Goal: Task Accomplishment & Management: Manage account settings

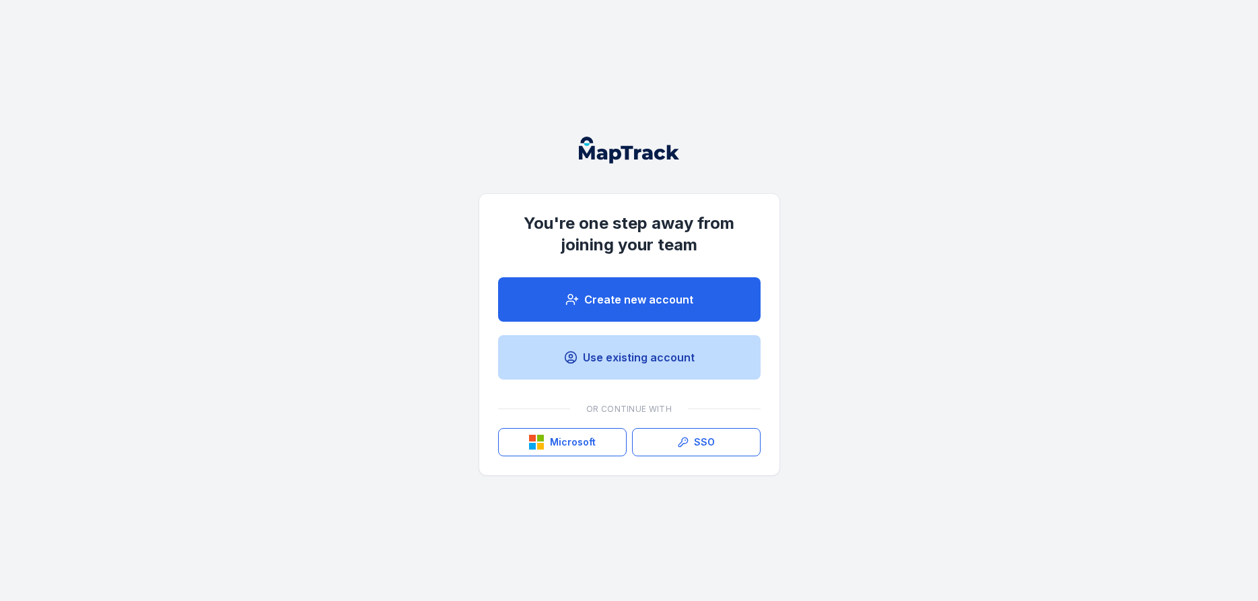
click at [615, 357] on link "Use existing account" at bounding box center [629, 357] width 263 height 44
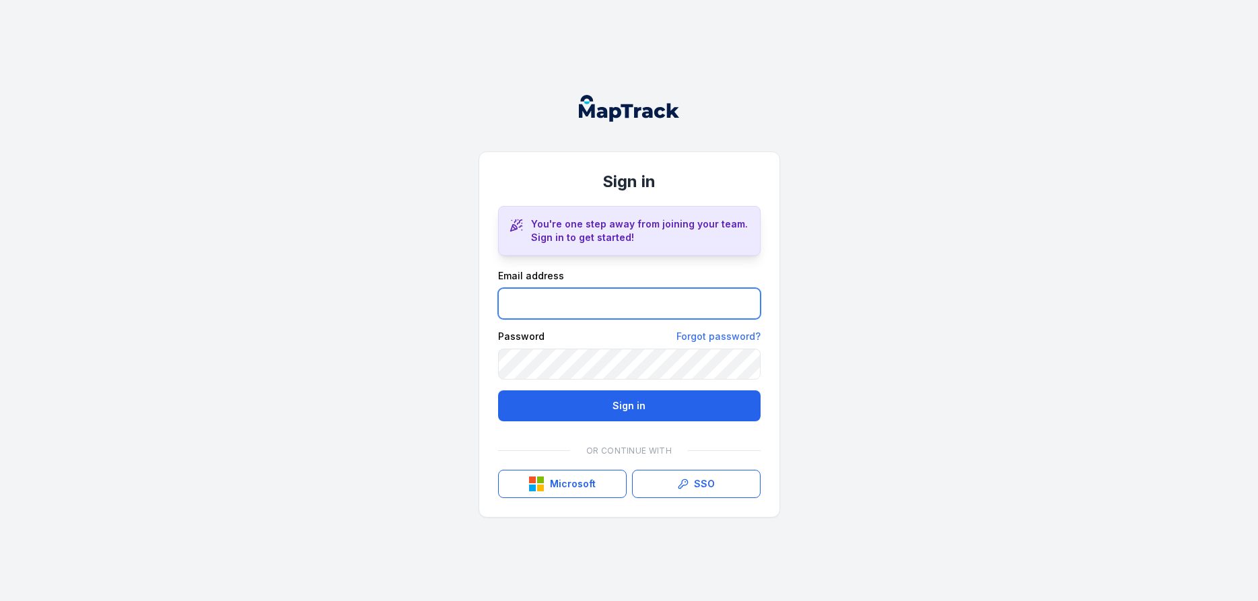
click at [551, 304] on input "email" at bounding box center [629, 303] width 263 height 31
type input "**********"
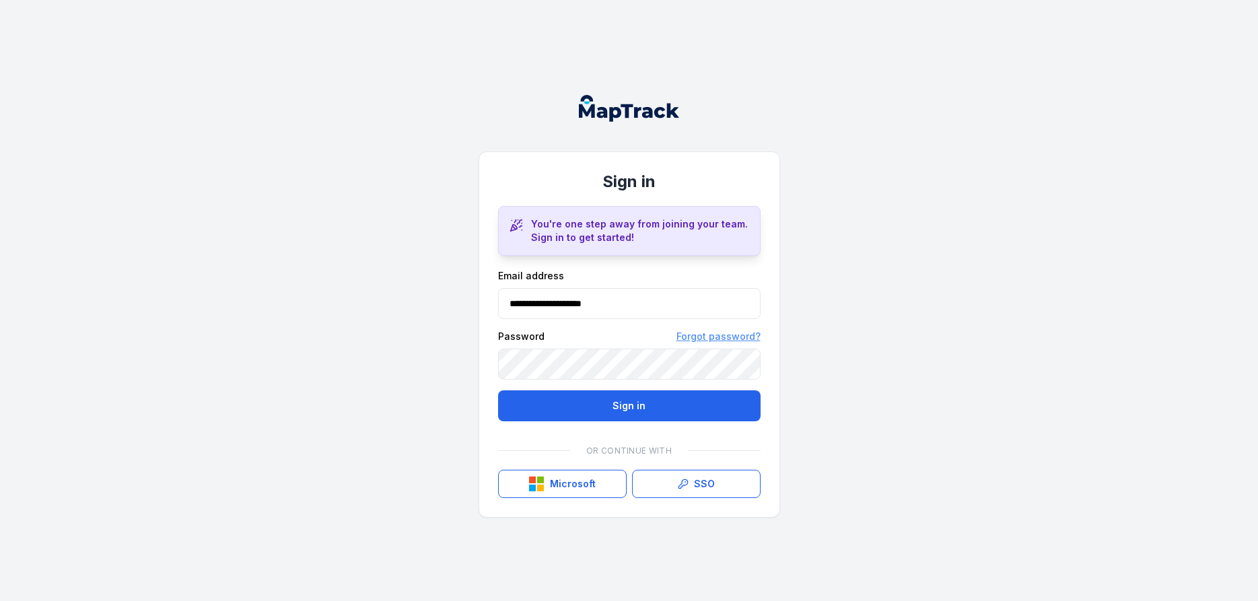
click at [702, 336] on link "Forgot password?" at bounding box center [718, 336] width 84 height 13
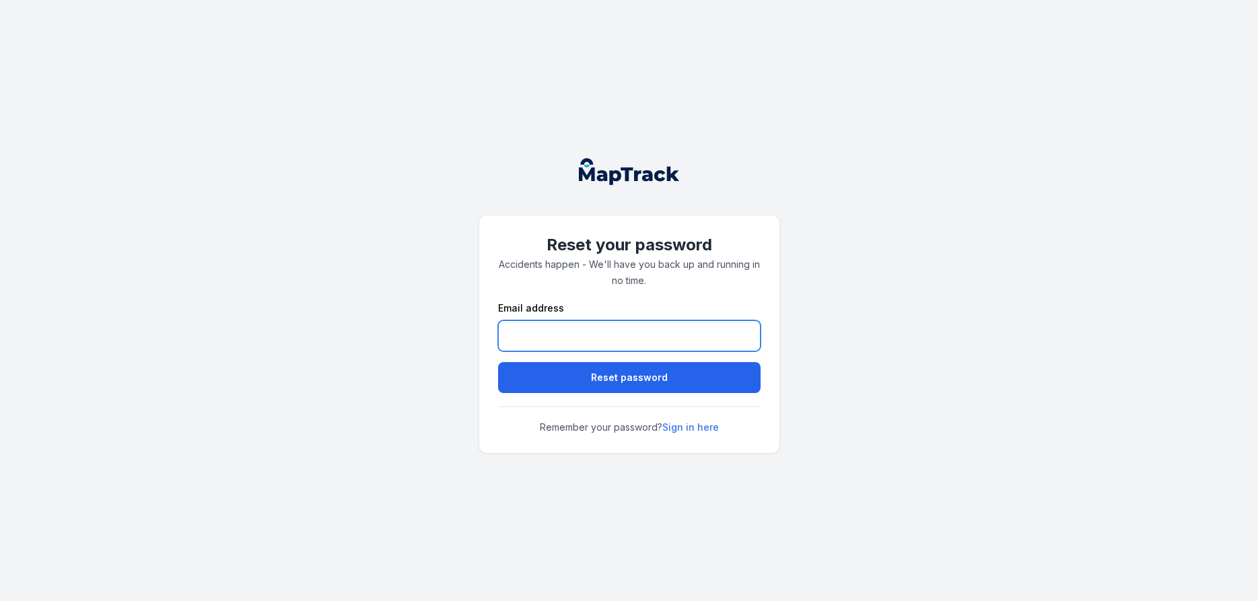
click at [568, 335] on input "email" at bounding box center [629, 335] width 263 height 31
type input "**********"
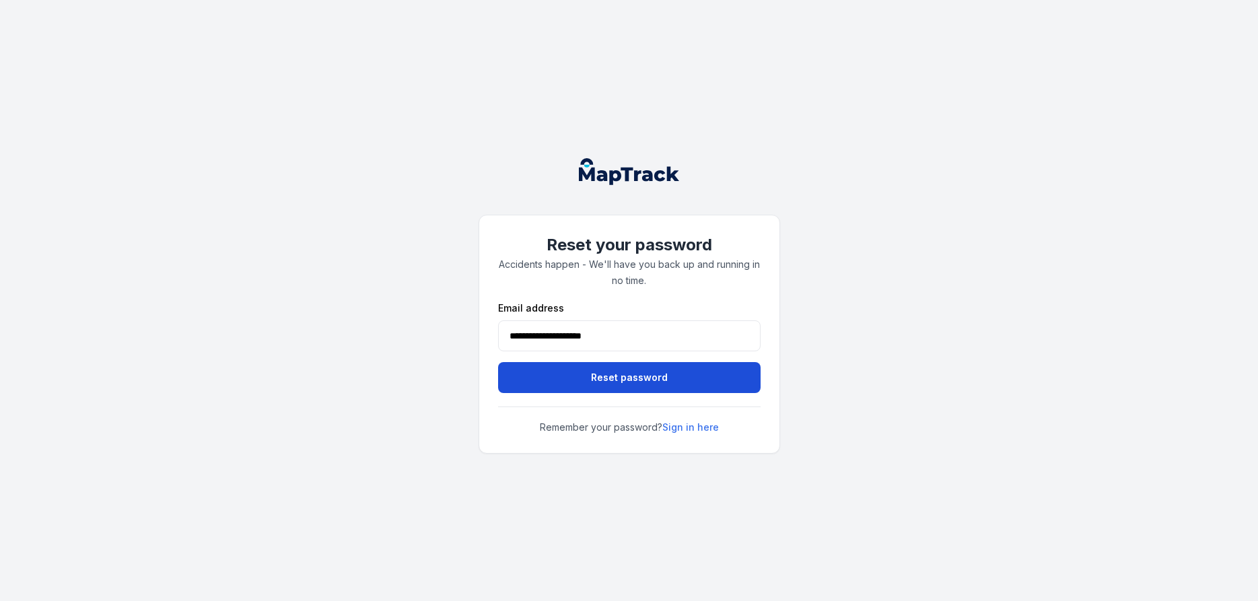
click at [626, 380] on button "Reset password" at bounding box center [629, 377] width 263 height 31
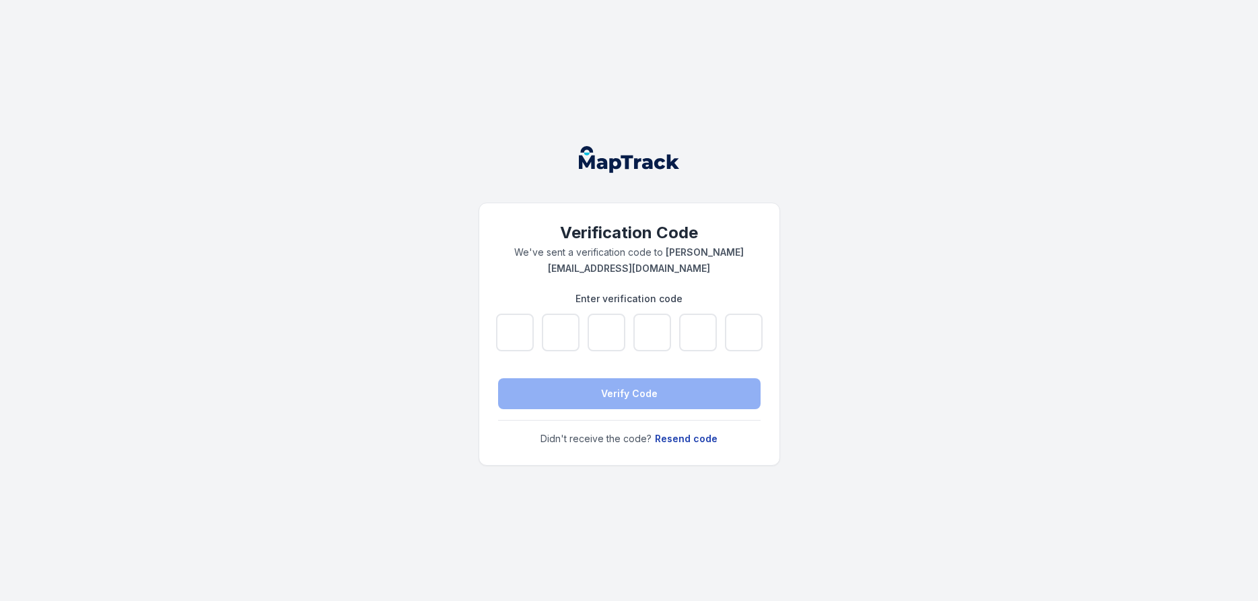
click at [685, 431] on button "Resend code" at bounding box center [686, 438] width 64 height 15
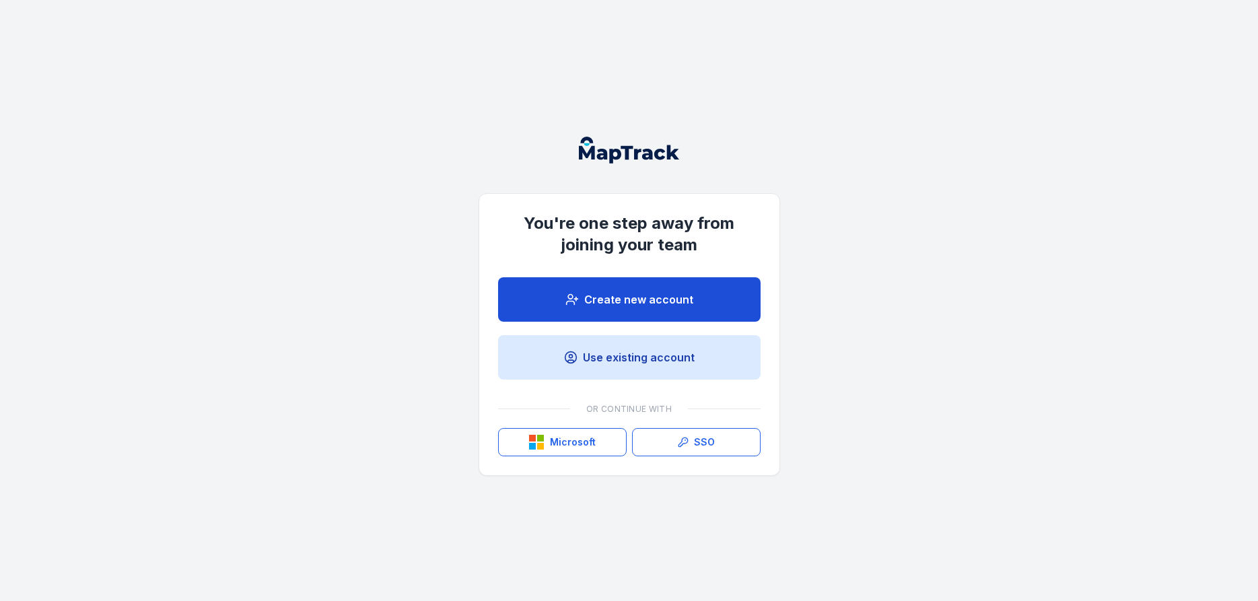
click at [658, 297] on link "Create new account" at bounding box center [629, 299] width 263 height 44
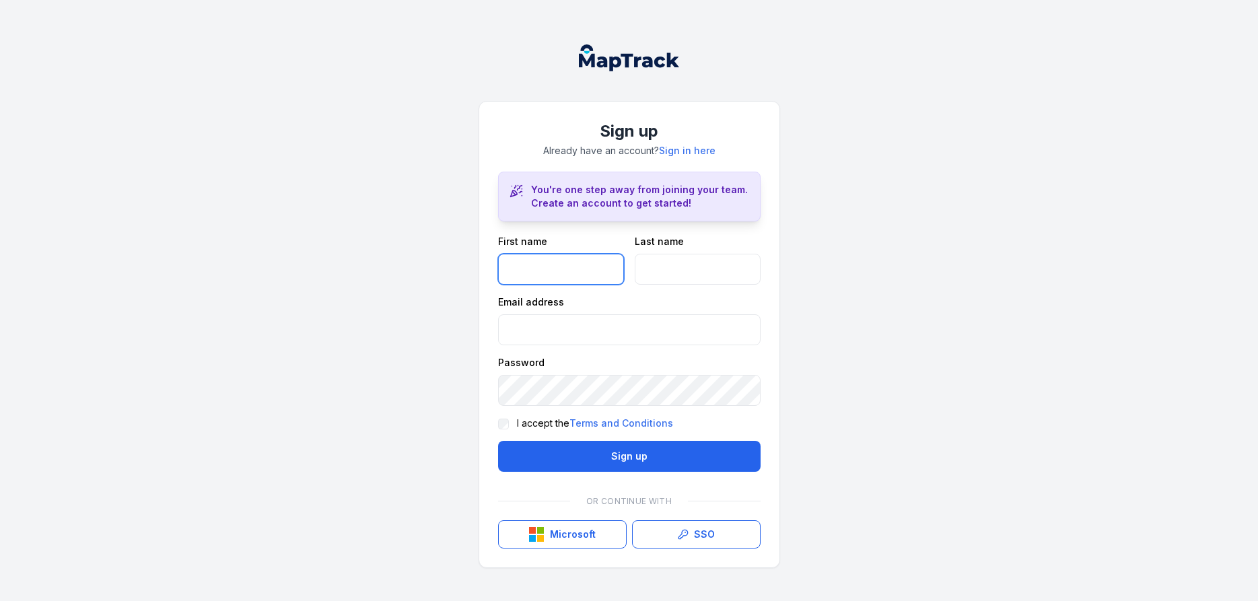
click at [522, 264] on input "text" at bounding box center [561, 269] width 126 height 31
type input "*****"
type input "*******"
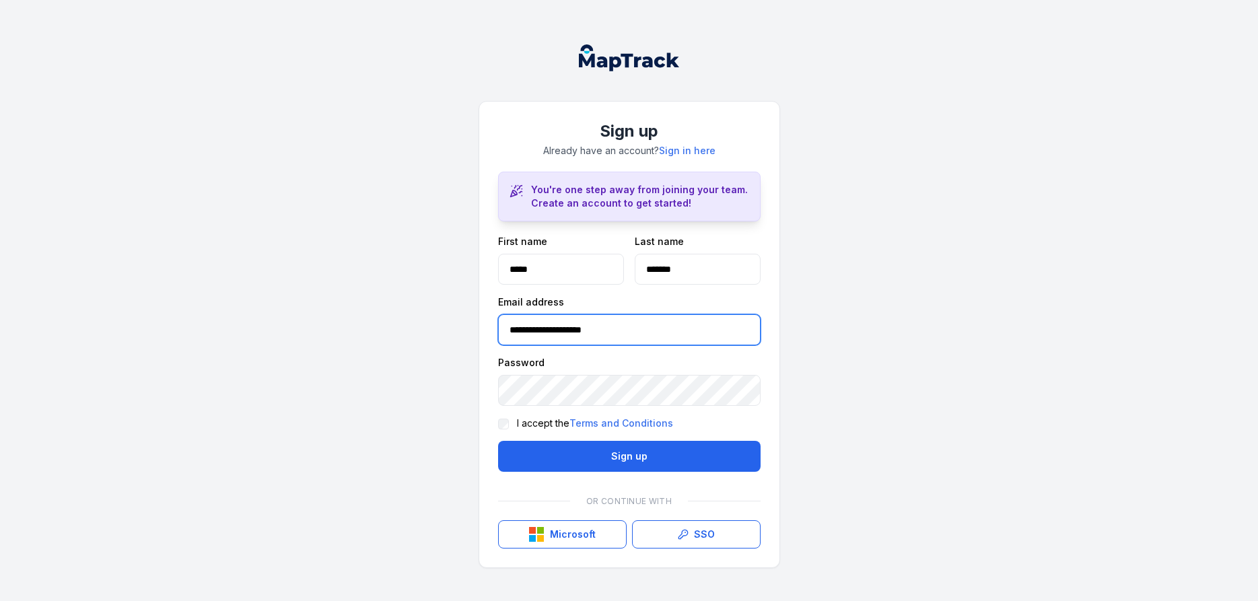
type input "**********"
click at [952, 382] on div "**********" at bounding box center [629, 300] width 1258 height 601
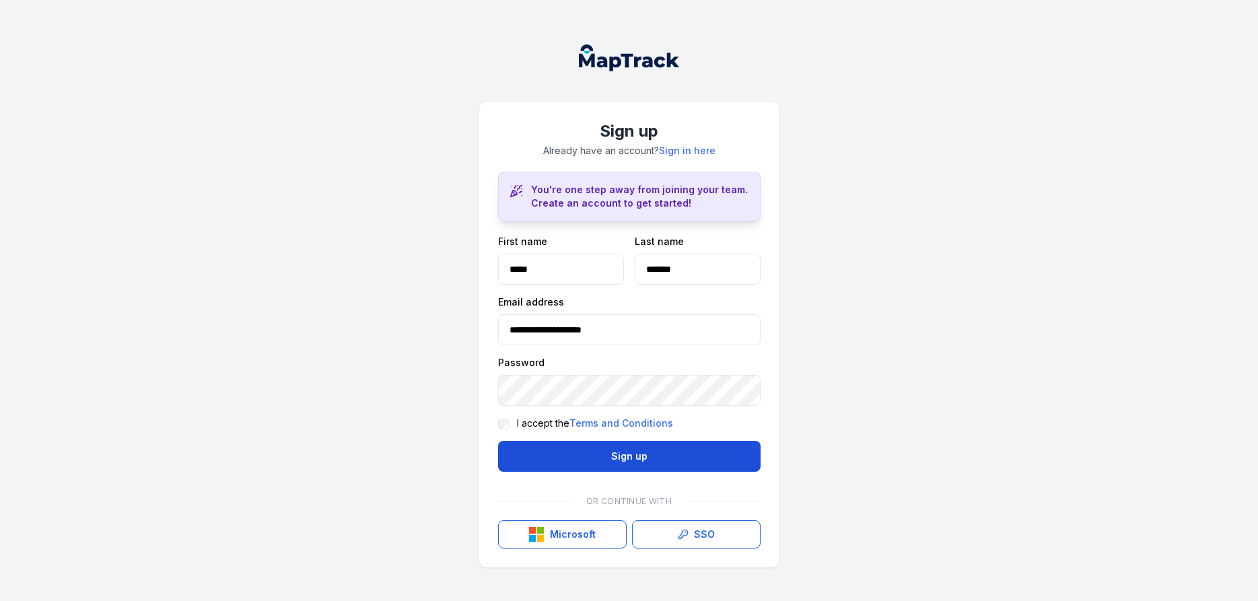
click at [619, 457] on button "Sign up" at bounding box center [629, 456] width 263 height 31
click at [603, 459] on button "Sign up" at bounding box center [629, 456] width 263 height 31
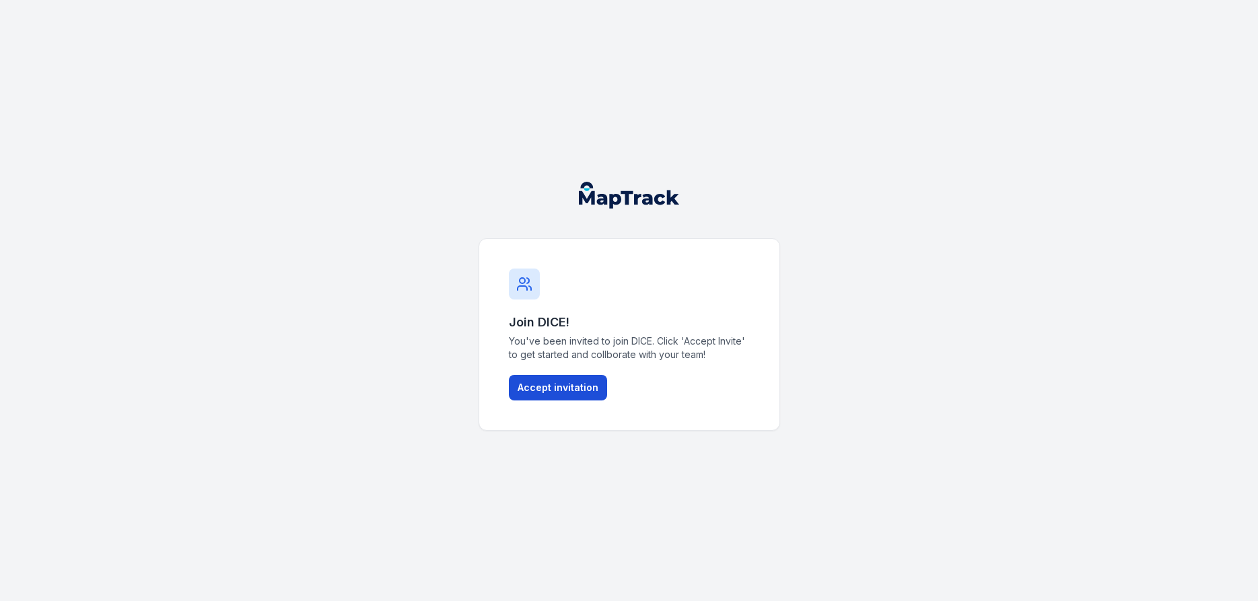
click at [569, 388] on button "Accept invitation" at bounding box center [558, 388] width 98 height 26
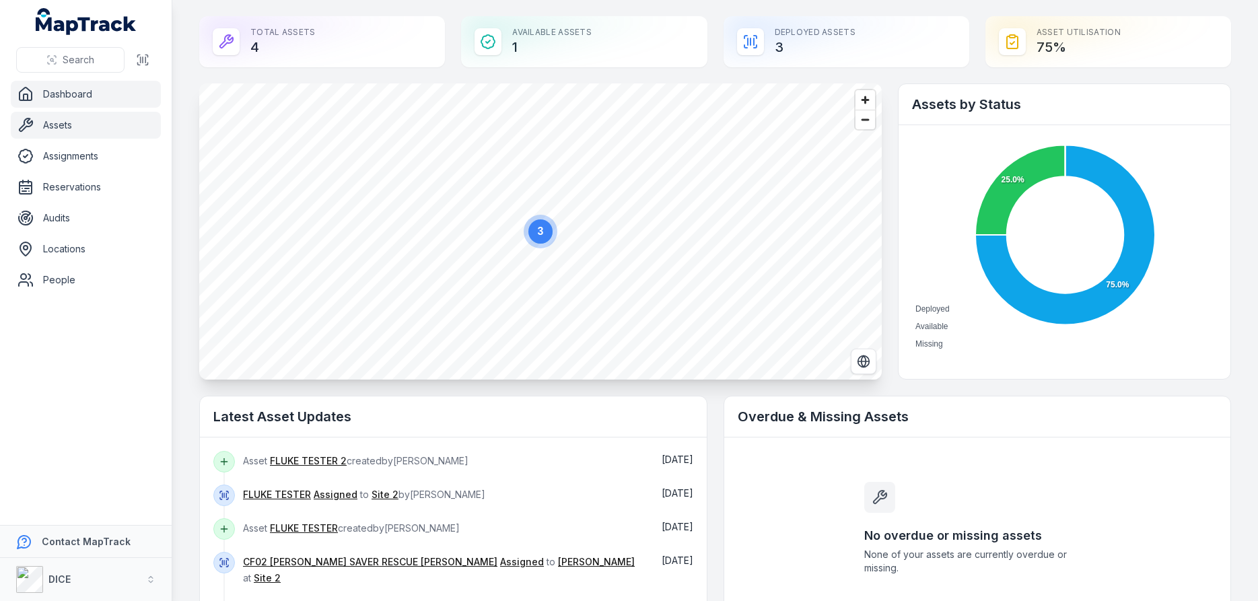
click at [57, 127] on link "Assets" at bounding box center [86, 125] width 150 height 27
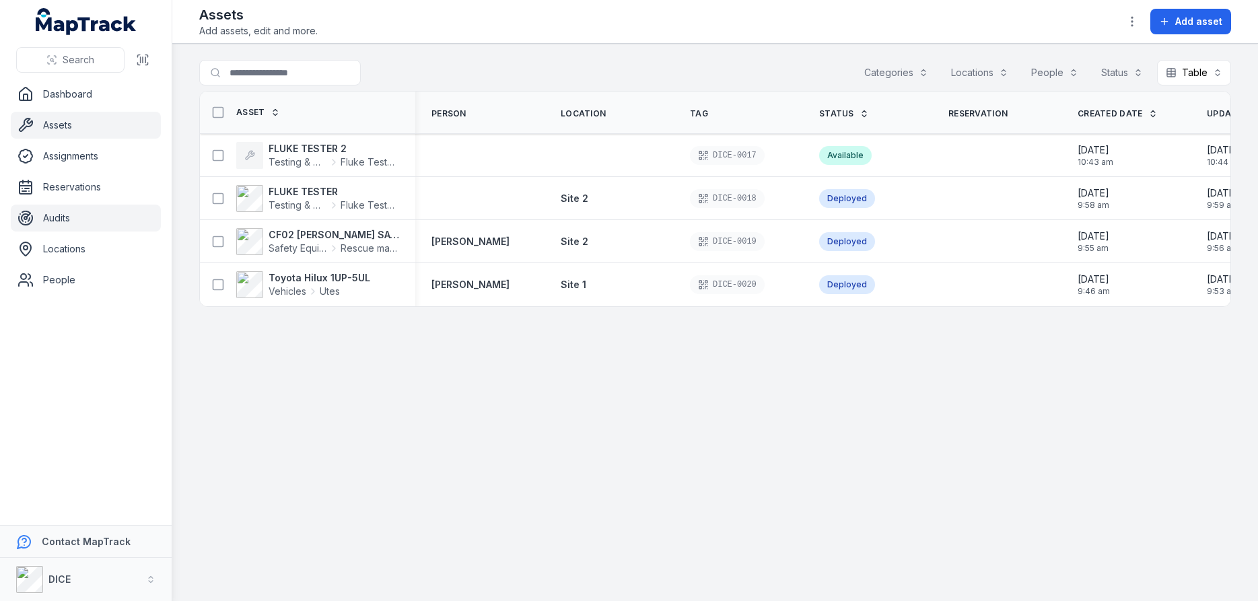
click at [60, 218] on link "Audits" at bounding box center [86, 218] width 150 height 27
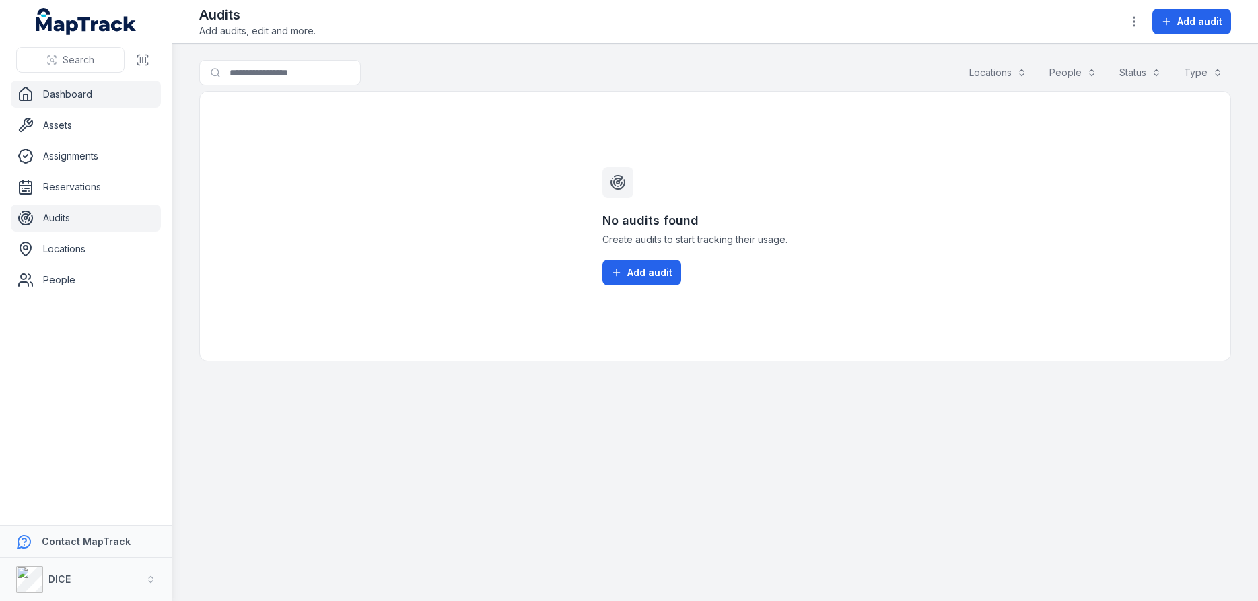
click at [73, 94] on link "Dashboard" at bounding box center [86, 94] width 150 height 27
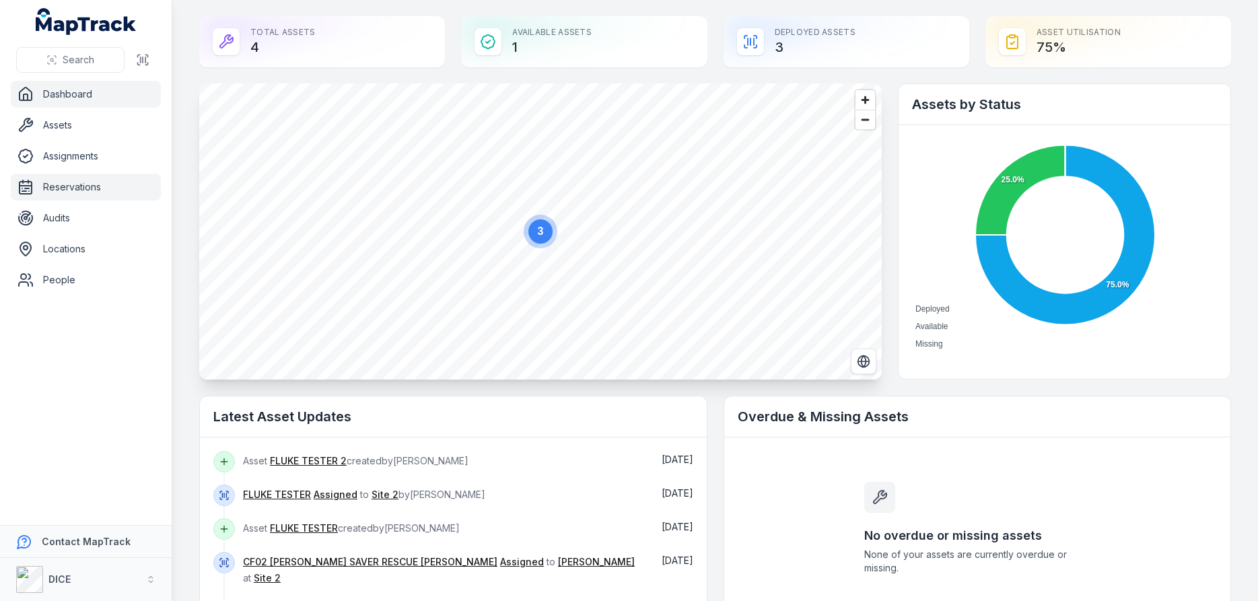
click at [73, 186] on link "Reservations" at bounding box center [86, 187] width 150 height 27
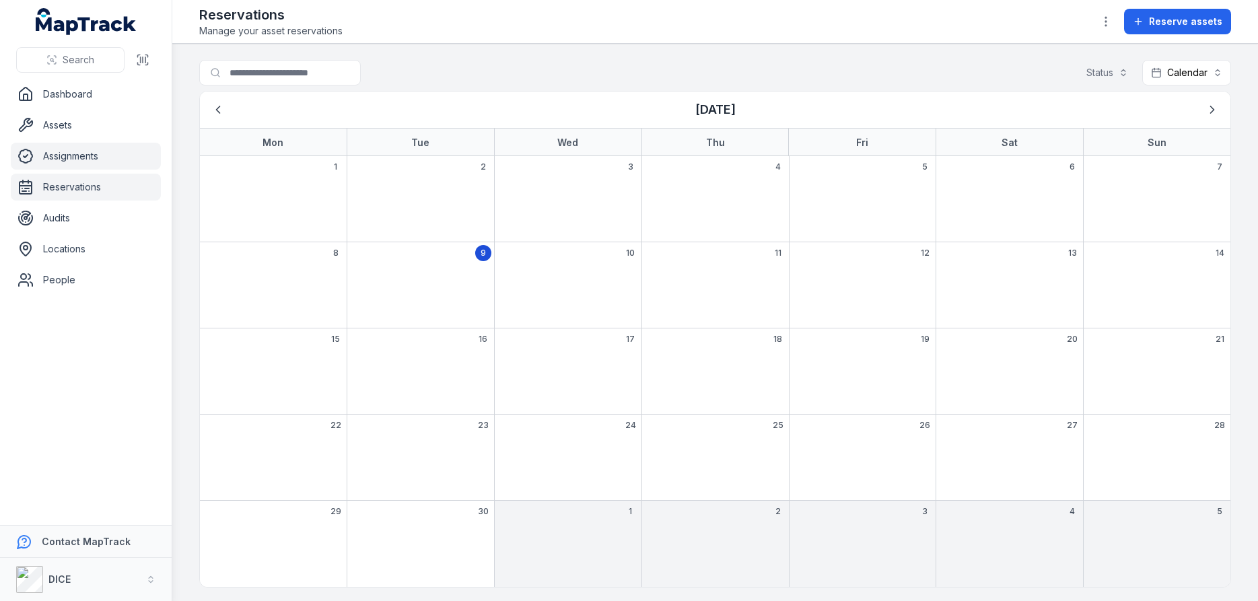
click at [71, 156] on link "Assignments" at bounding box center [86, 156] width 150 height 27
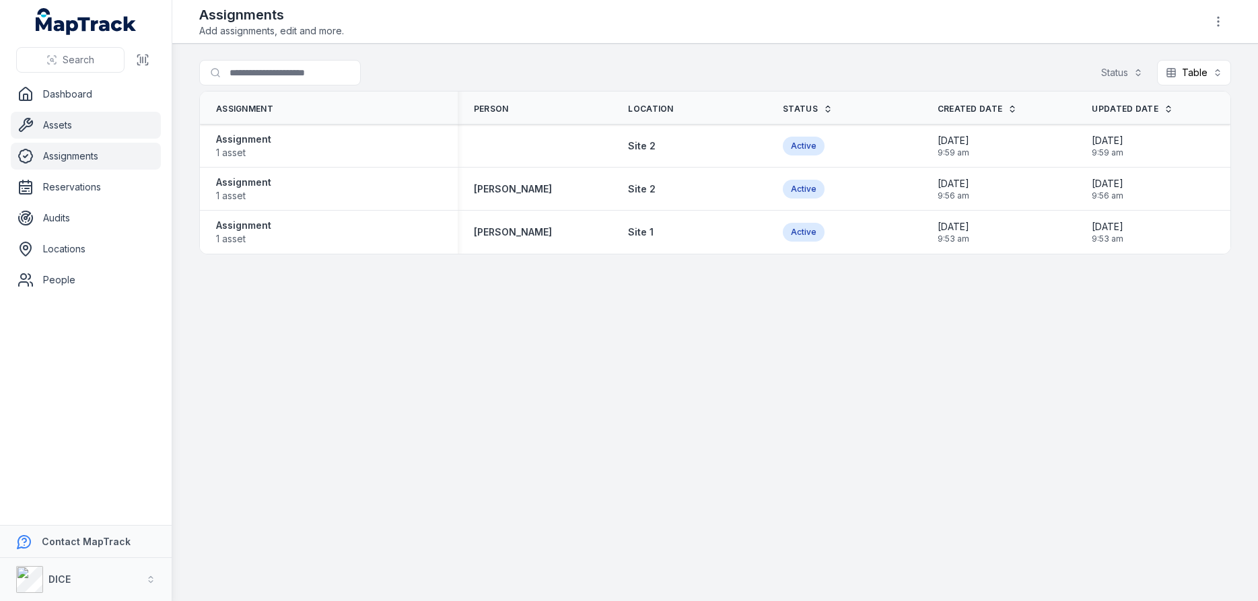
click at [61, 125] on link "Assets" at bounding box center [86, 125] width 150 height 27
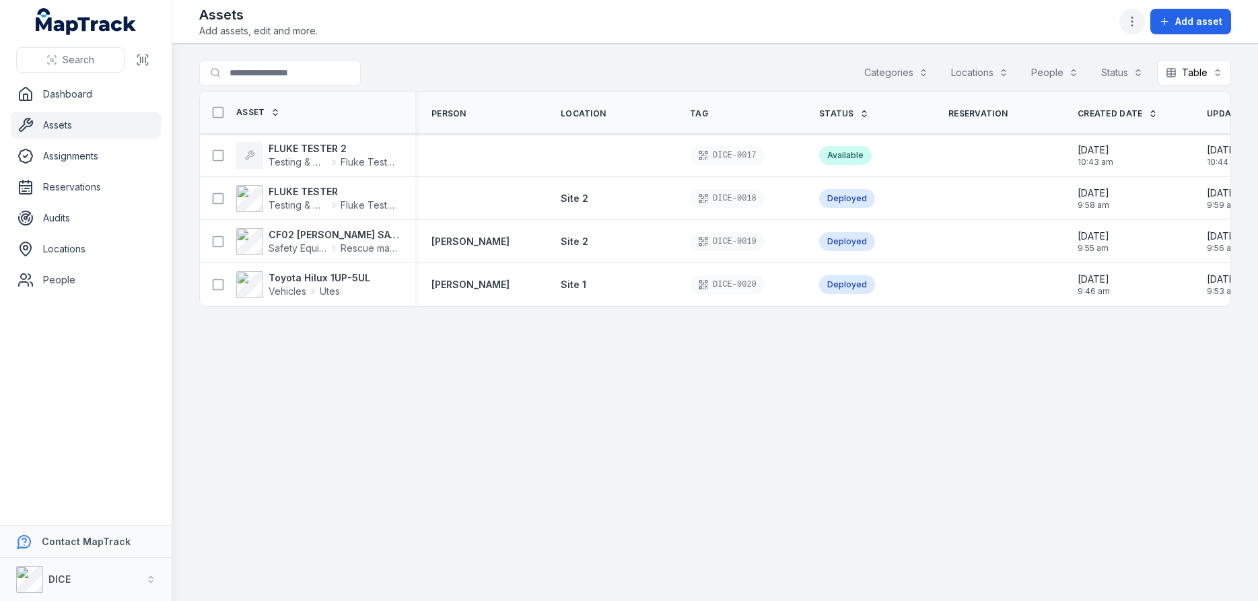
click at [1133, 18] on circle "button" at bounding box center [1131, 17] width 1 height 1
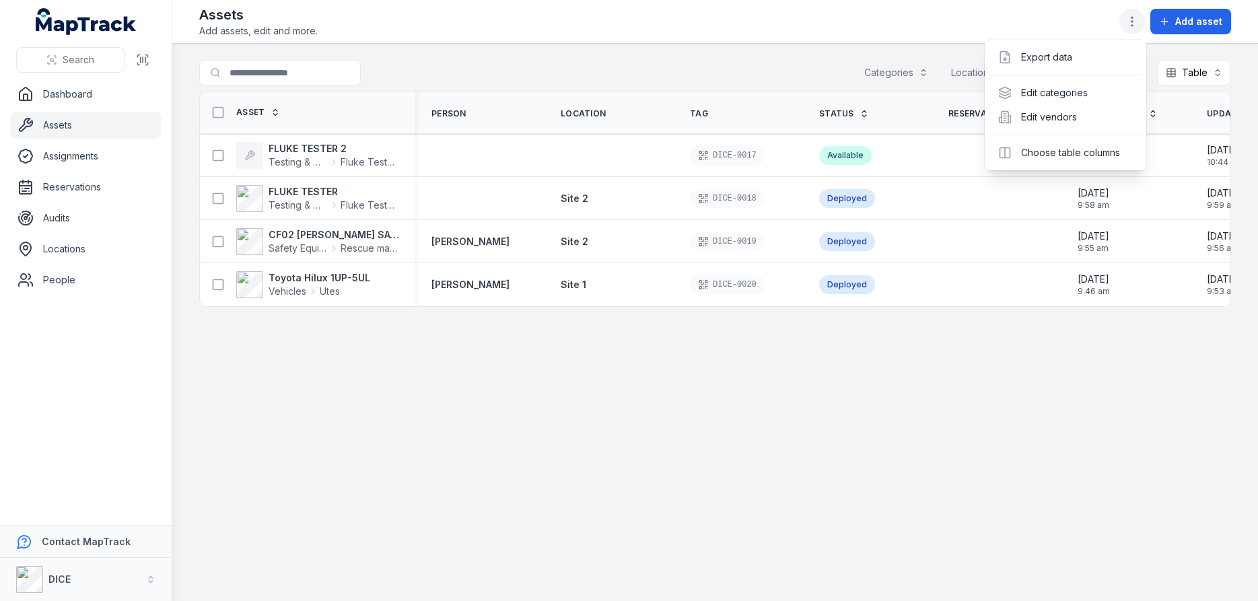
click at [1133, 18] on circle "button" at bounding box center [1131, 17] width 1 height 1
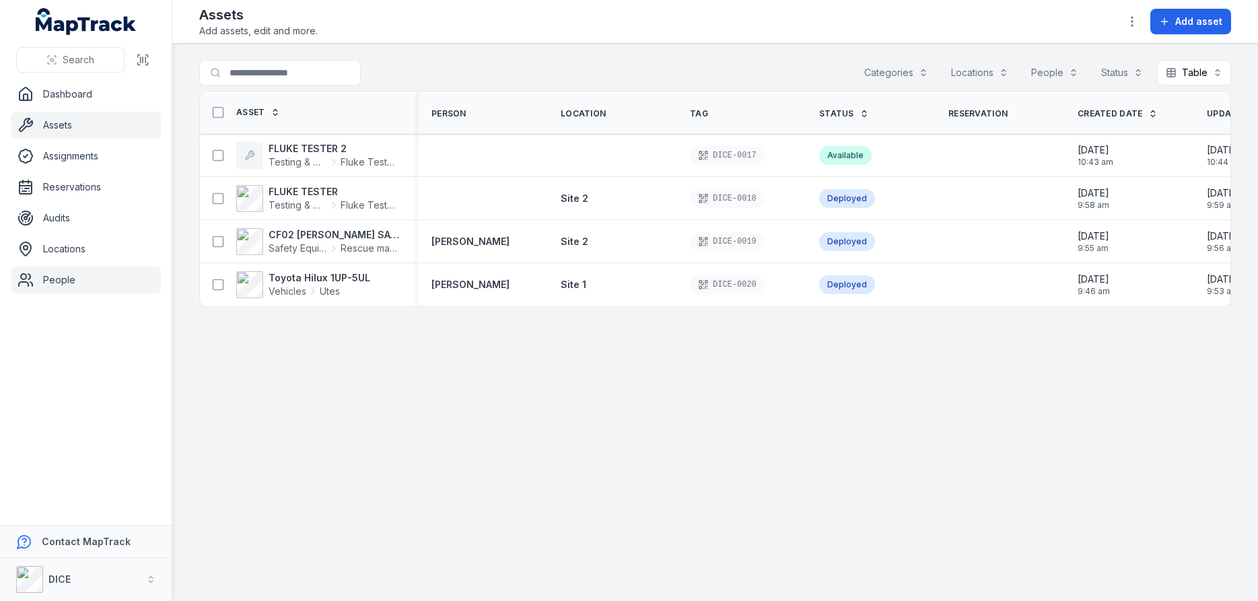
click at [57, 282] on link "People" at bounding box center [86, 280] width 150 height 27
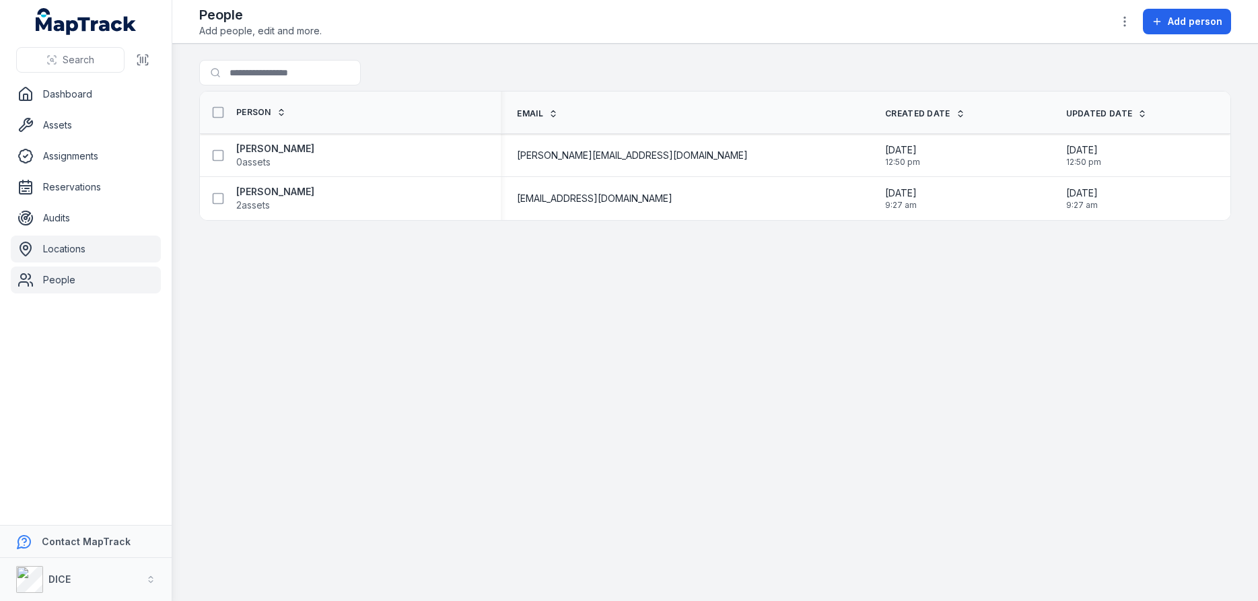
click at [59, 248] on link "Locations" at bounding box center [86, 249] width 150 height 27
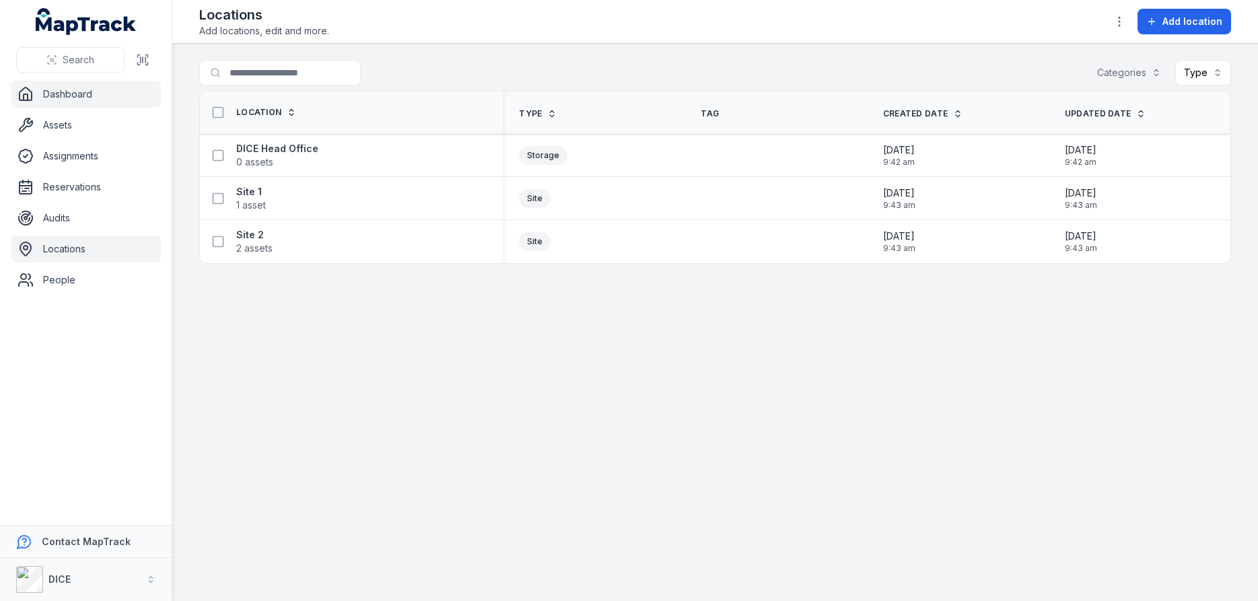
click at [77, 94] on link "Dashboard" at bounding box center [86, 94] width 150 height 27
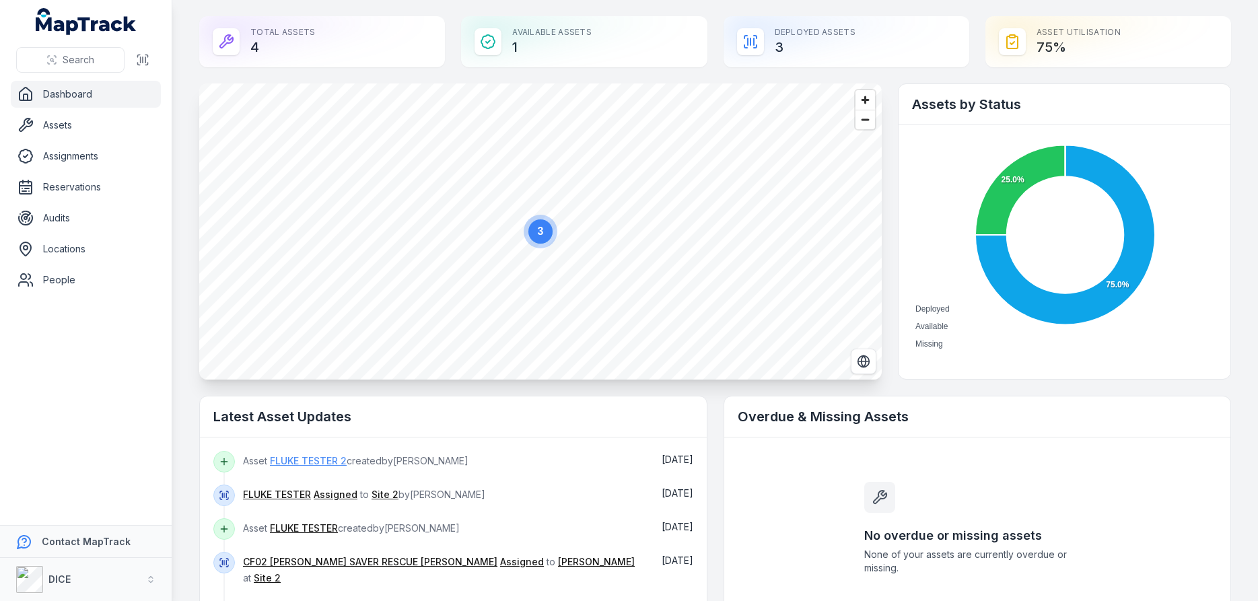
click at [312, 461] on link "FLUKE TESTER 2" at bounding box center [308, 460] width 77 height 13
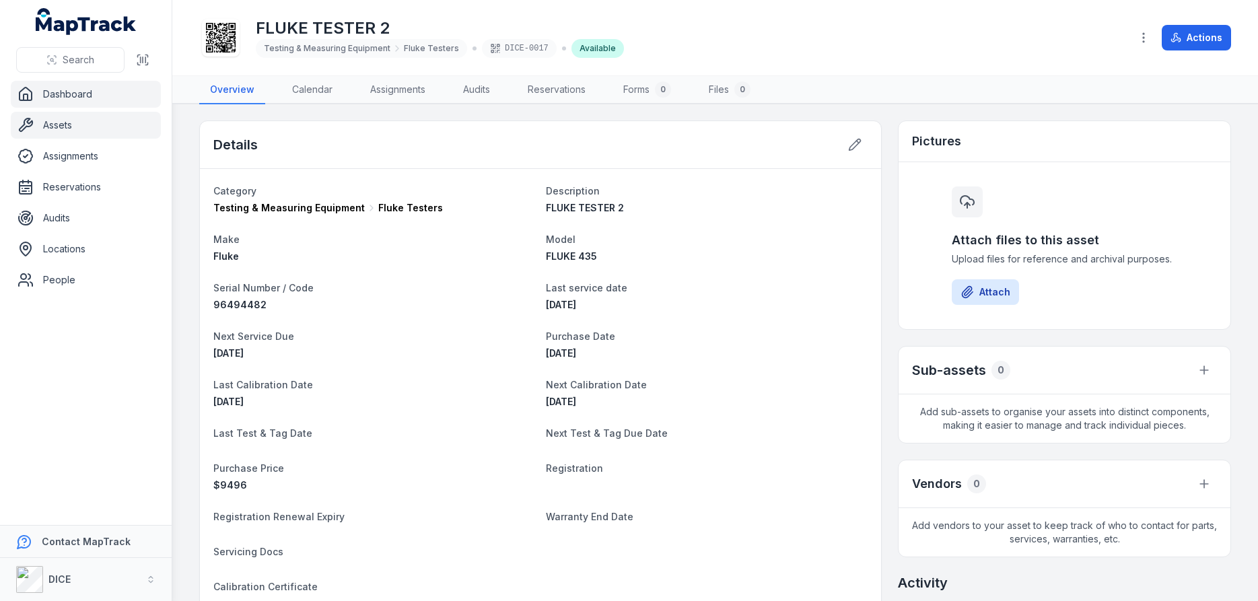
click at [61, 96] on link "Dashboard" at bounding box center [86, 94] width 150 height 27
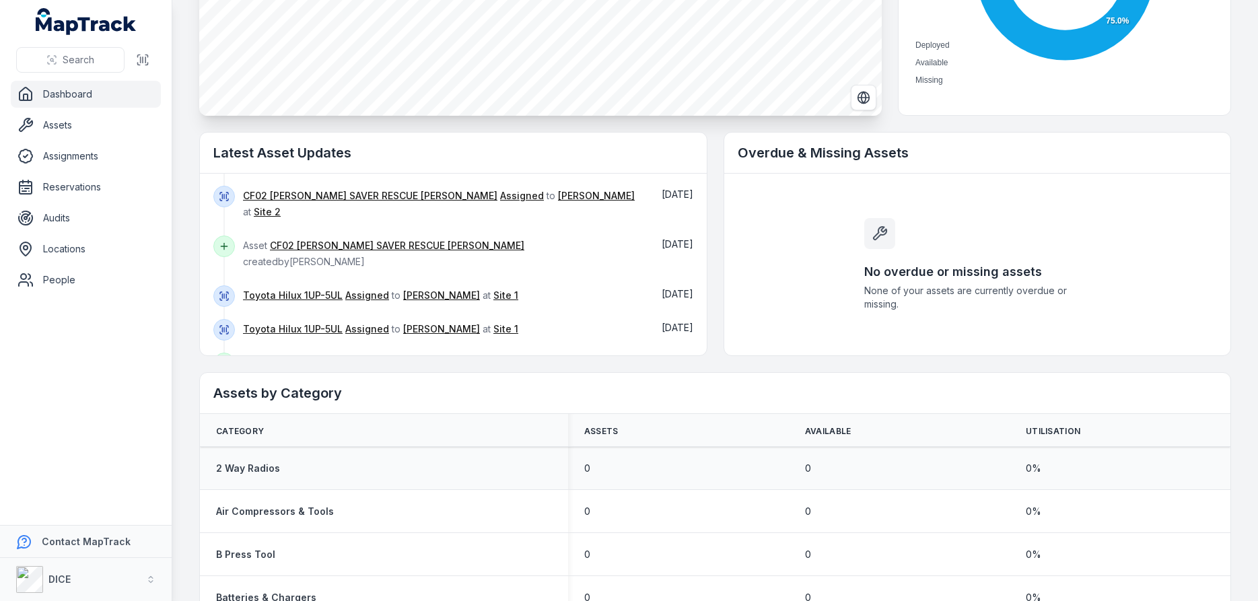
scroll to position [242, 0]
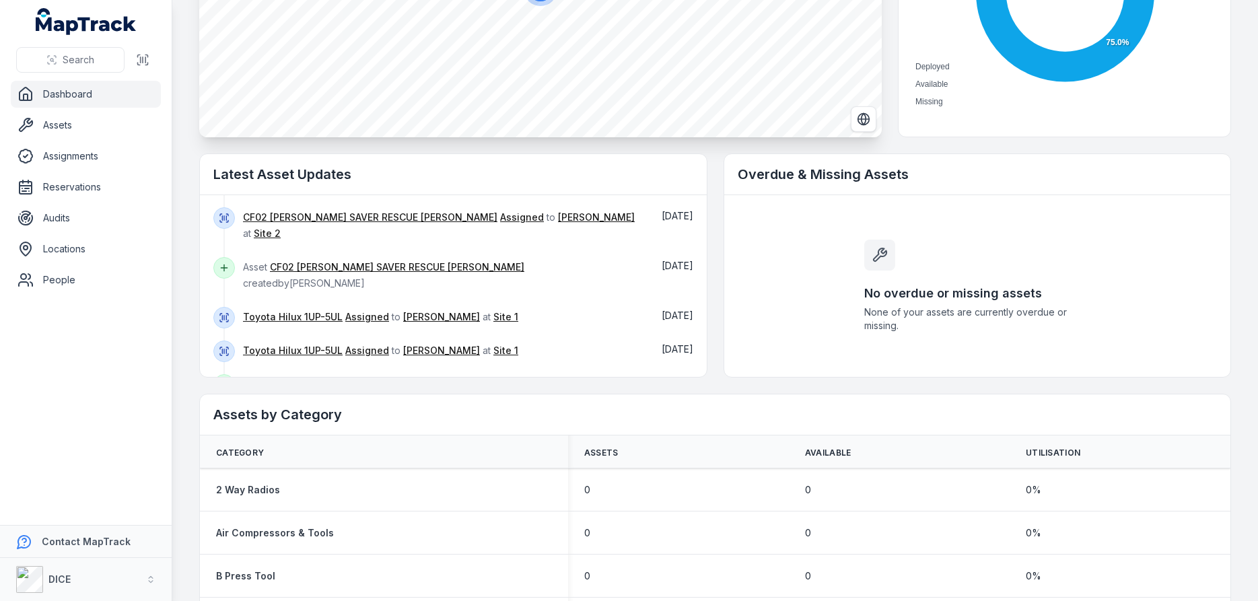
click at [320, 378] on link "Toyota Hilux 1UP-5UL" at bounding box center [320, 384] width 100 height 13
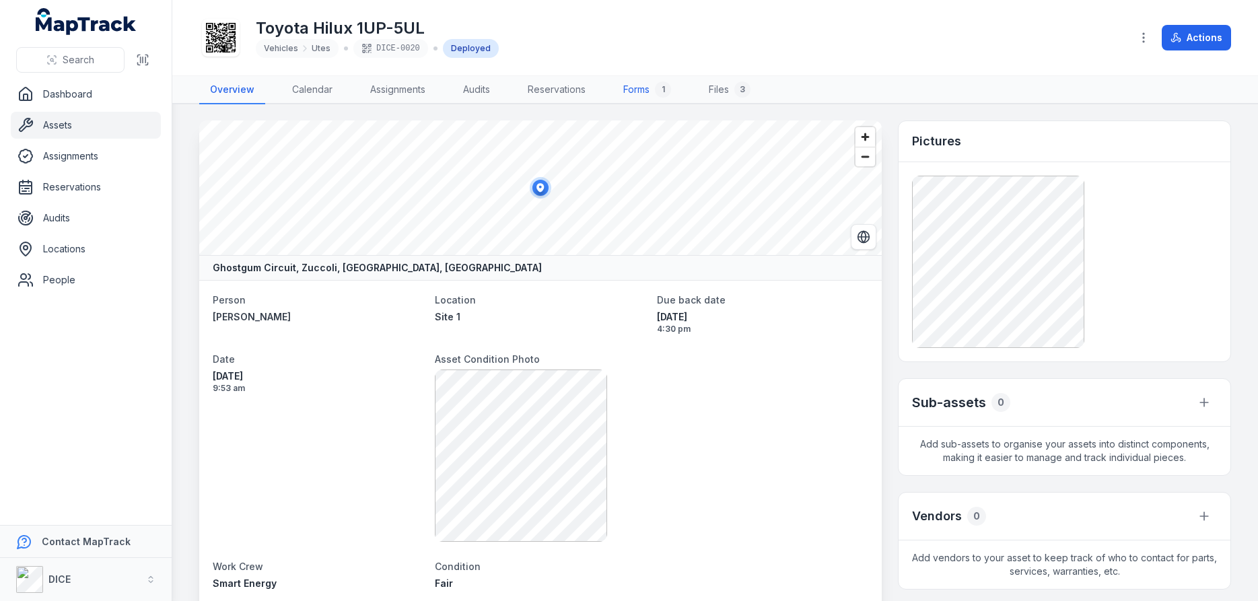
click at [641, 90] on link "Forms 1" at bounding box center [647, 90] width 69 height 28
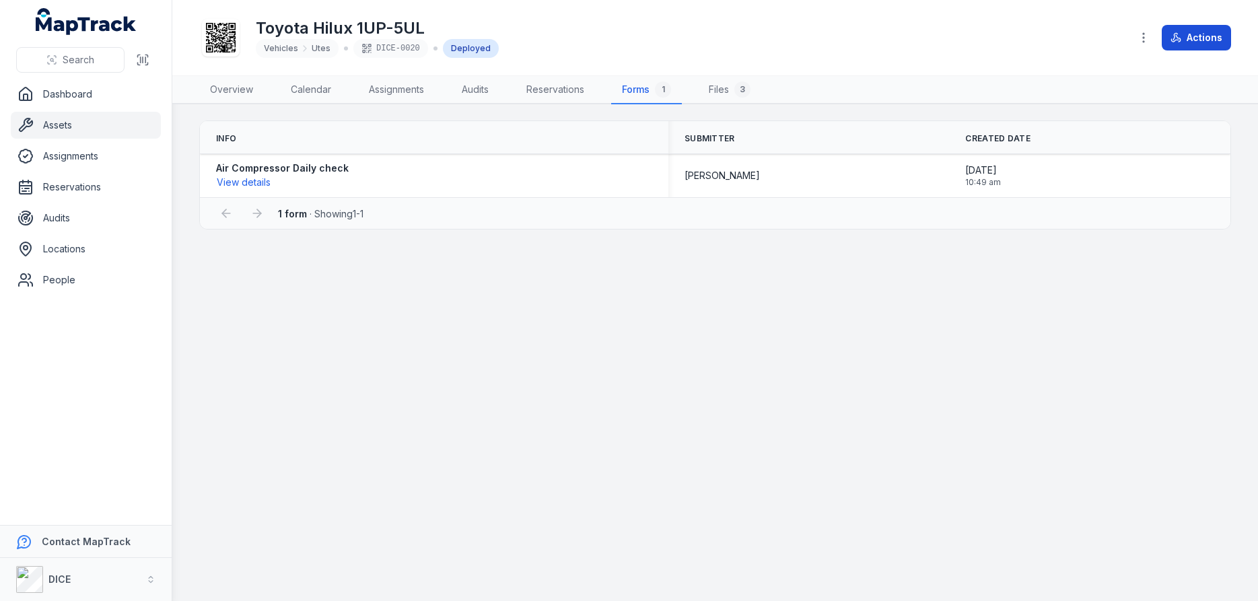
click at [1200, 34] on button "Actions" at bounding box center [1196, 38] width 69 height 26
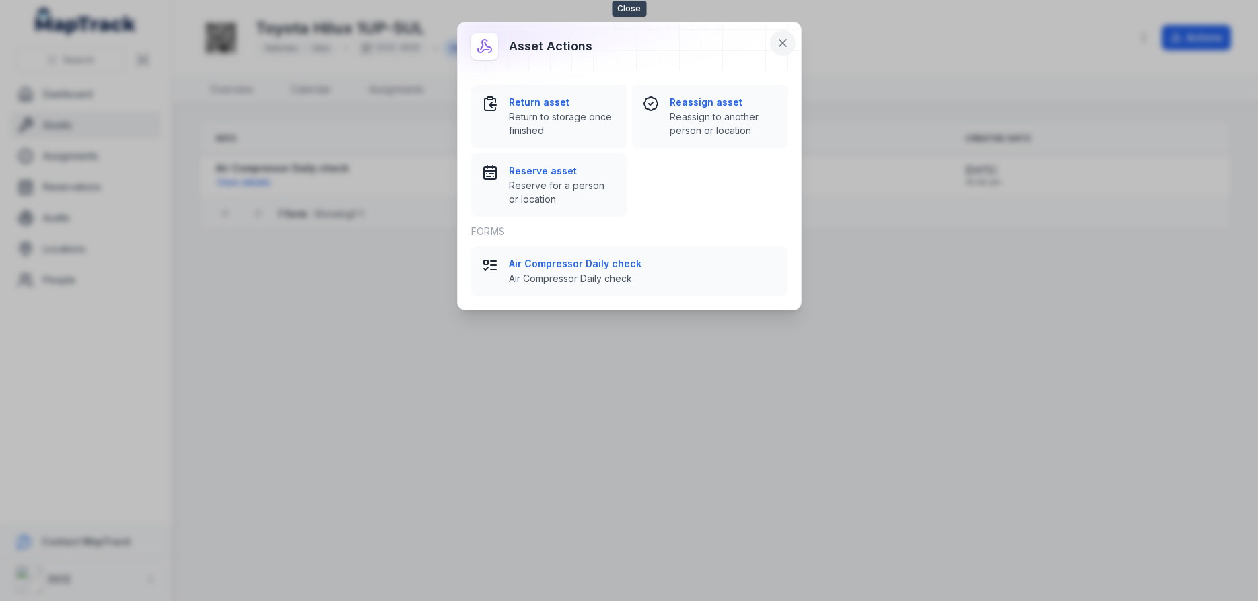
click at [783, 43] on icon at bounding box center [782, 43] width 7 height 7
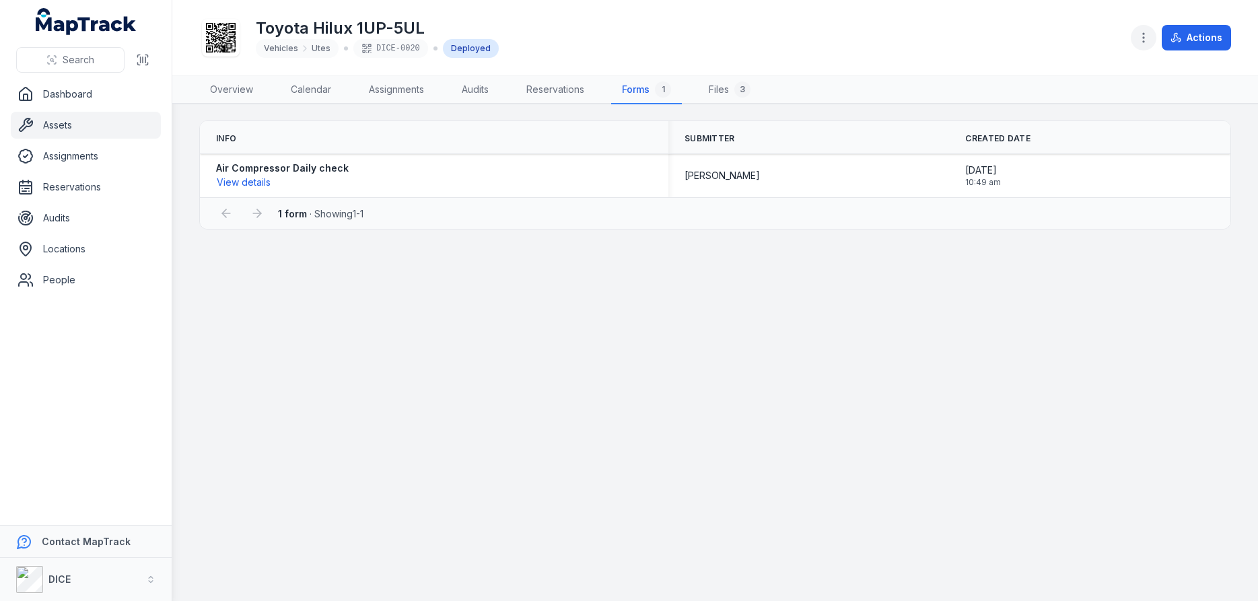
click at [1144, 37] on circle "button" at bounding box center [1143, 37] width 1 height 1
click at [928, 80] on div "Toggle Navigation Toyota Hilux 1UP-5UL Vehicles Utes DICE-0020 Deployed Actions…" at bounding box center [715, 300] width 1086 height 601
click at [637, 93] on link "Forms 1" at bounding box center [646, 90] width 71 height 28
click at [1205, 36] on button "Actions" at bounding box center [1196, 38] width 69 height 26
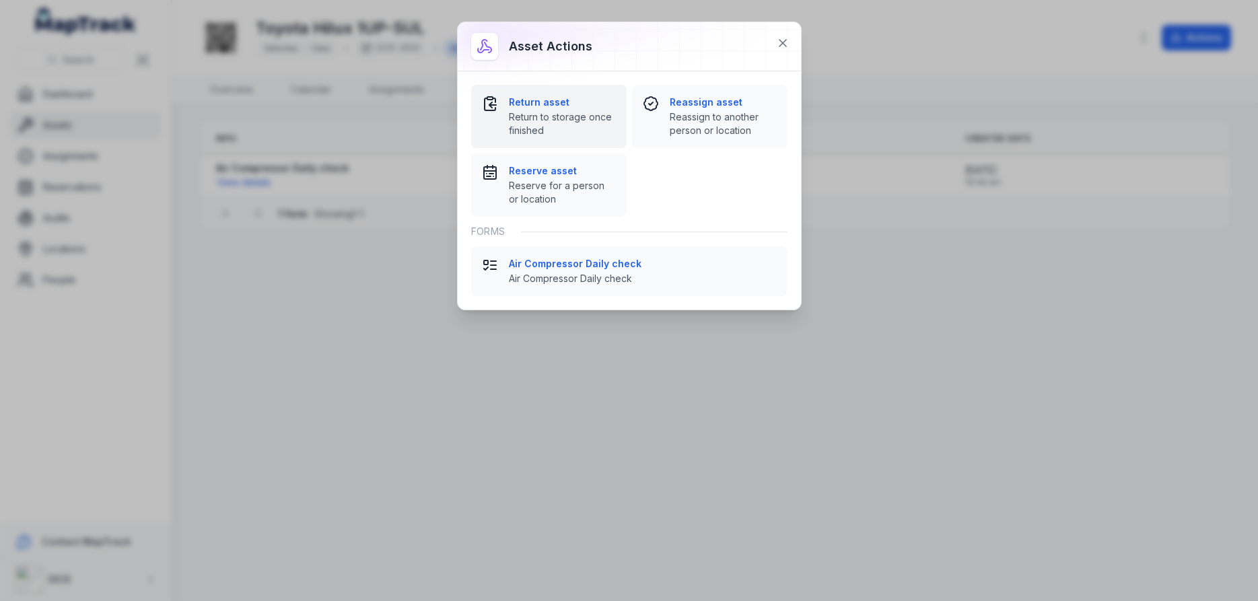
click at [542, 112] on span "Return to storage once finished" at bounding box center [562, 123] width 107 height 27
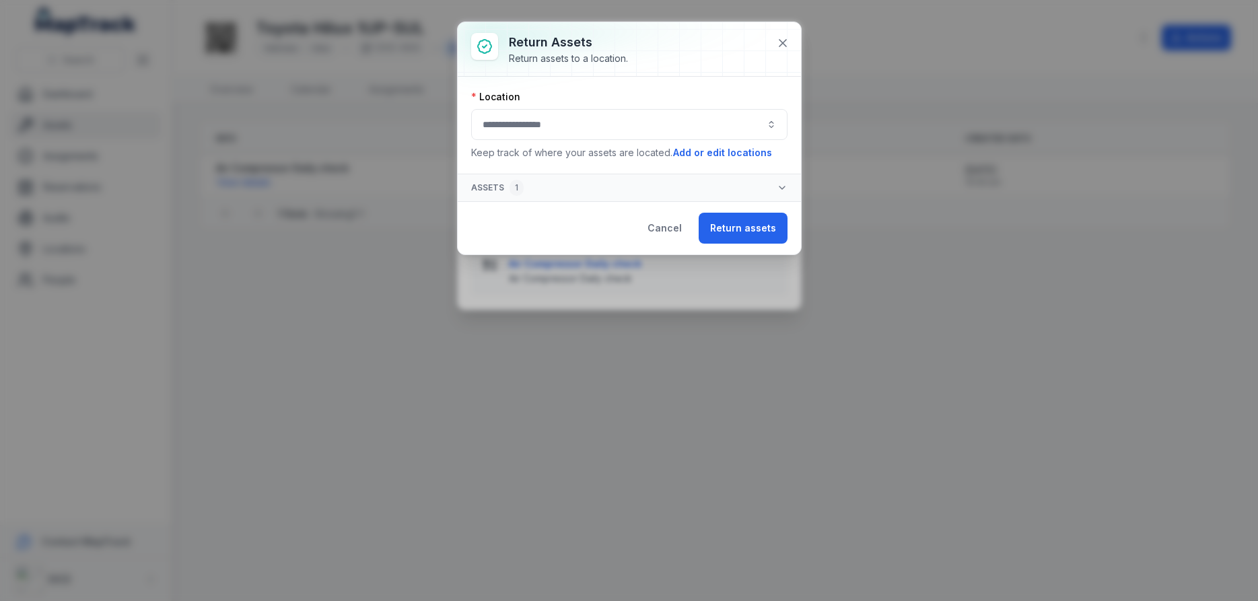
click at [542, 124] on button "button" at bounding box center [629, 124] width 316 height 31
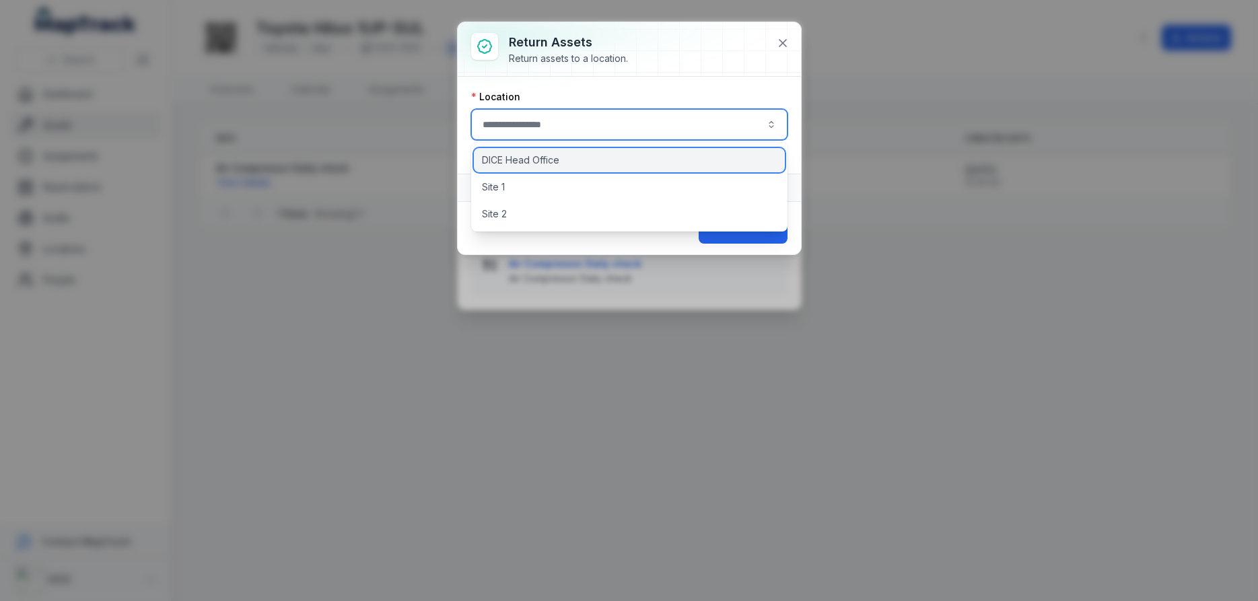
click at [528, 160] on span "DICE Head Office" at bounding box center [520, 159] width 77 height 13
type input "**********"
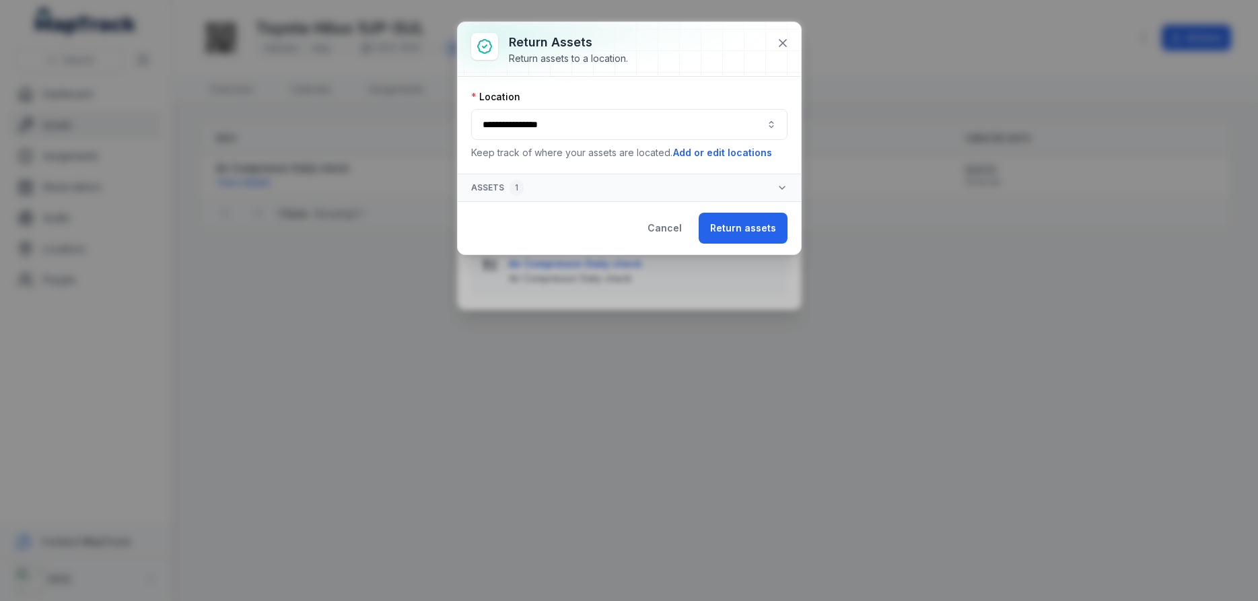
click at [553, 186] on button "Assets 1" at bounding box center [629, 187] width 343 height 27
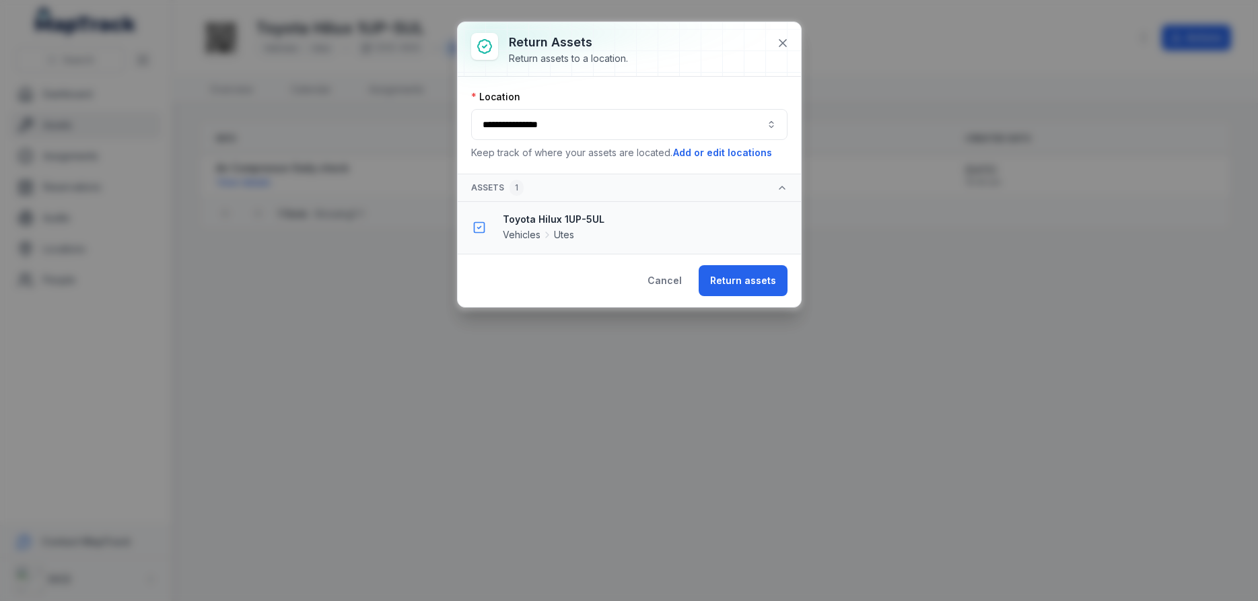
click at [546, 225] on strong "Toyota Hilux 1UP-5UL" at bounding box center [646, 219] width 287 height 13
click at [750, 282] on button "Return assets" at bounding box center [743, 280] width 89 height 31
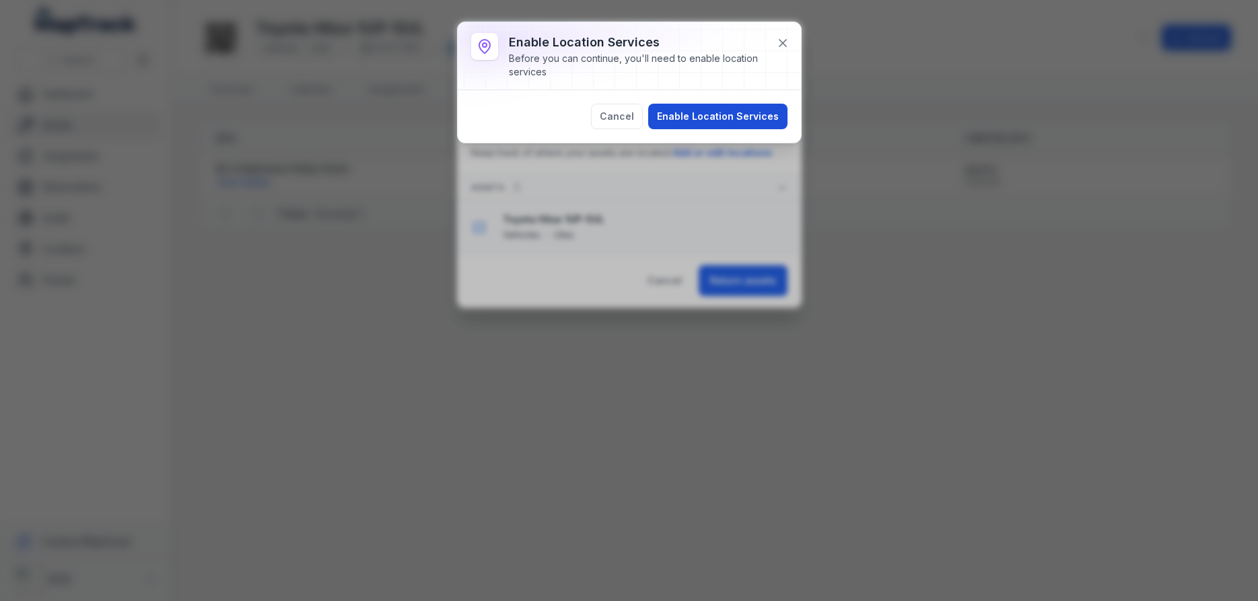
click at [728, 116] on button "Enable Location Services" at bounding box center [717, 117] width 139 height 26
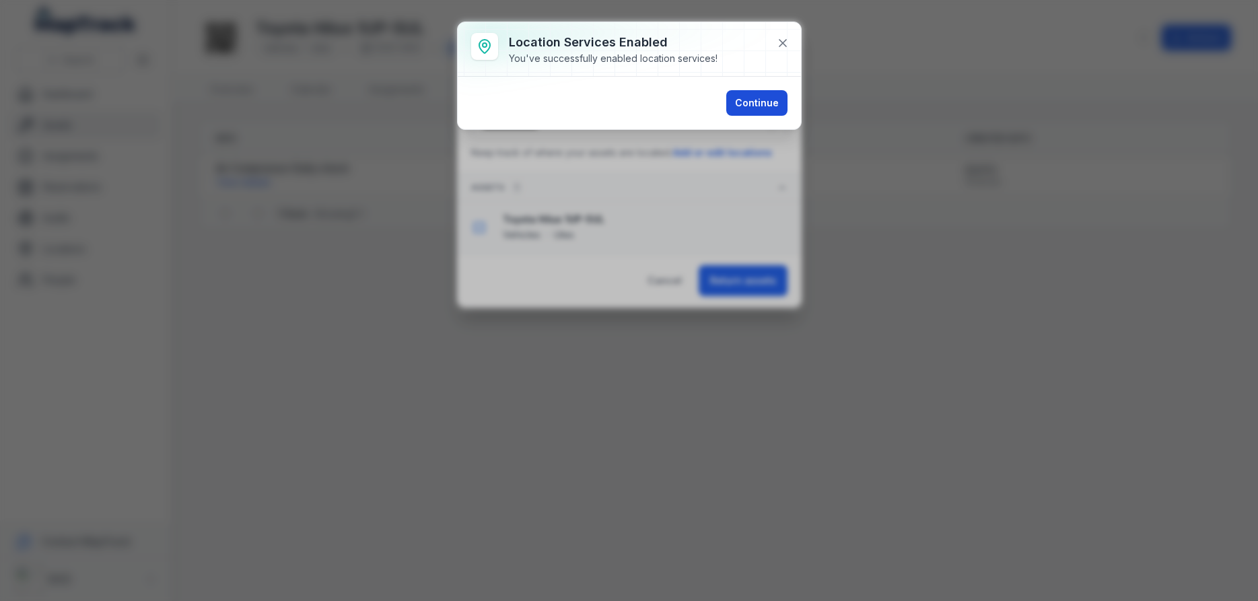
click at [753, 97] on button "Continue" at bounding box center [756, 103] width 61 height 26
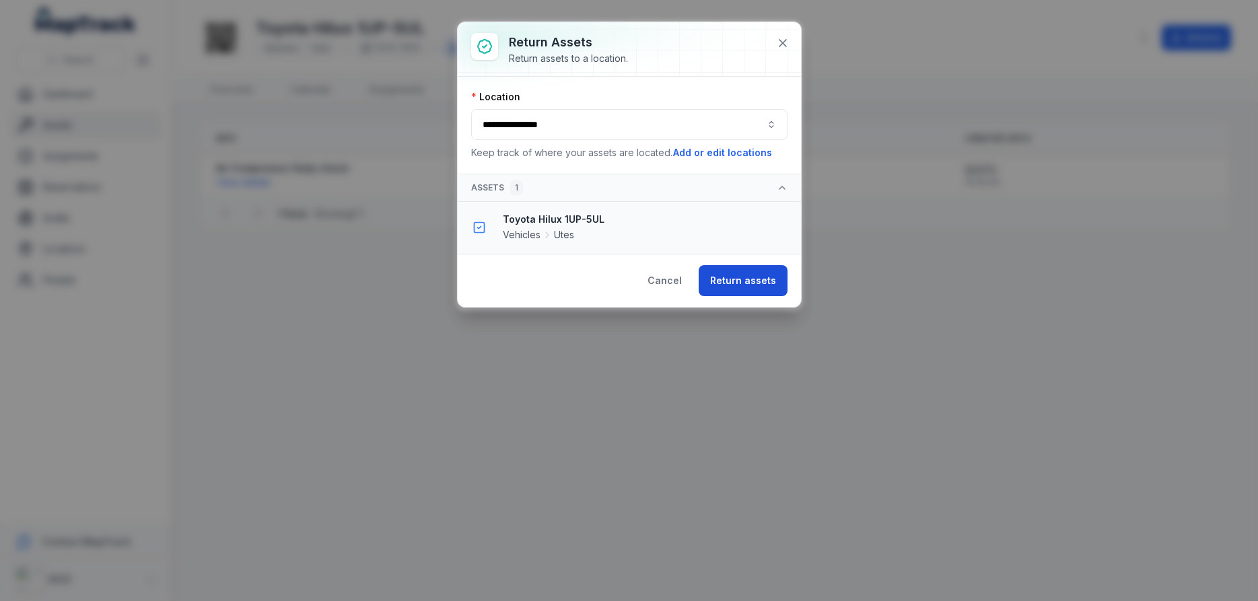
click at [758, 283] on button "Return assets" at bounding box center [743, 280] width 89 height 31
